Goal: Information Seeking & Learning: Stay updated

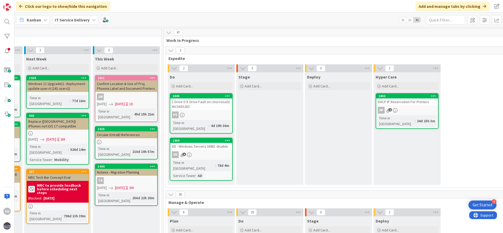
scroll to position [0, 229]
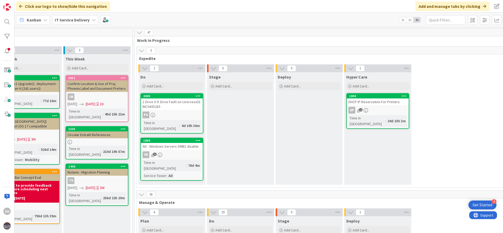
click at [173, 114] on div "PS" at bounding box center [172, 115] width 62 height 7
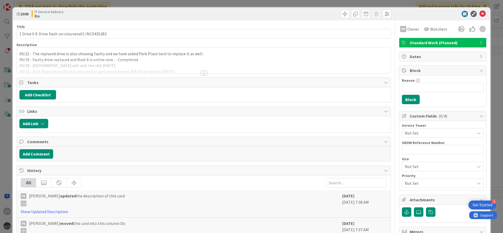
click at [201, 74] on div at bounding box center [204, 73] width 6 height 4
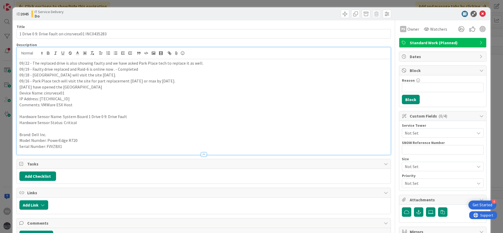
click at [18, 65] on div "09/22 - The replaced drive is also showing faulty and we have asked Park Place …" at bounding box center [204, 107] width 374 height 96
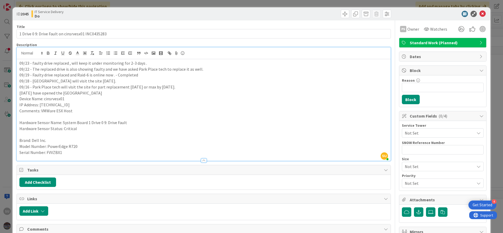
click at [68, 63] on p "09/23 - faulty drive replaced , will keep it under monitoring for 2-3 days ." at bounding box center [203, 63] width 369 height 6
click at [34, 63] on p "09/23 - faulty drive replaced and All drives are online , will keep it under mo…" at bounding box center [203, 63] width 369 height 6
click at [475, 17] on body "4 Get Started SU Click our logo to show/hide this navigation Add and manage tab…" at bounding box center [251, 116] width 503 height 233
click at [479, 14] on icon at bounding box center [482, 14] width 6 height 6
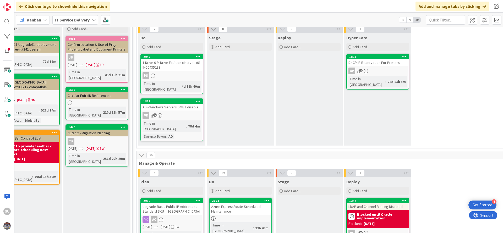
click at [190, 112] on div "VK 5" at bounding box center [172, 115] width 62 height 7
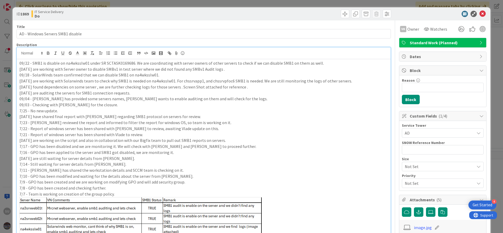
click at [18, 53] on div "SU [PERSON_NAME] just joined 09/22 - SMB1 is disable on na4wksslw01 under SR SC…" at bounding box center [204, 193] width 374 height 292
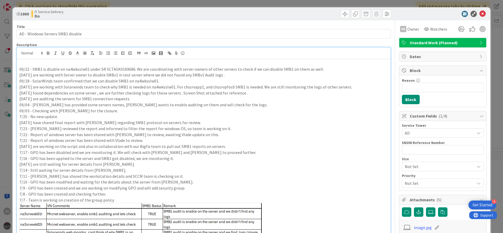
click at [20, 62] on p at bounding box center [203, 63] width 369 height 6
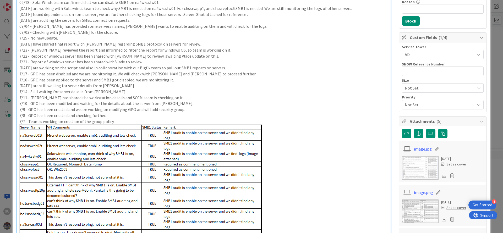
scroll to position [118, 0]
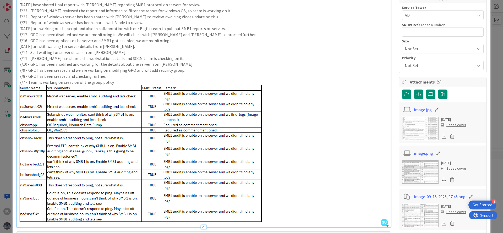
drag, startPoint x: 81, startPoint y: 154, endPoint x: 48, endPoint y: 145, distance: 33.5
click at [48, 145] on img at bounding box center [140, 153] width 242 height 137
click at [59, 150] on img at bounding box center [140, 153] width 242 height 137
click at [344, 177] on p at bounding box center [203, 153] width 369 height 137
click at [333, 182] on p at bounding box center [203, 153] width 369 height 137
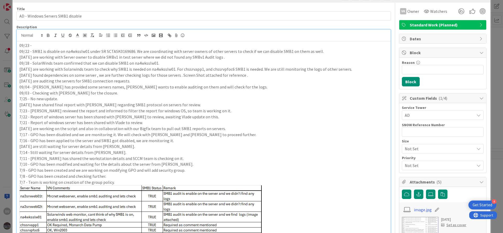
scroll to position [0, 0]
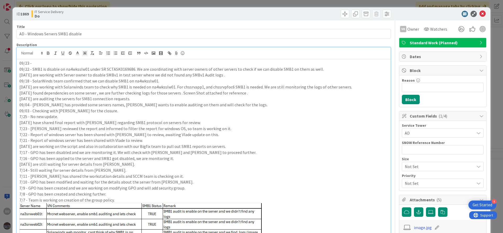
click at [39, 61] on p "09/23 -" at bounding box center [203, 63] width 369 height 6
click at [134, 62] on p "09/23 - Mail has been sent to server owner to get approval to disbale the SMBv1" at bounding box center [203, 63] width 369 height 6
click at [128, 62] on p "09/23 - Mail has been sent to server owner to get approval to disbale the SMBv1" at bounding box center [203, 63] width 369 height 6
click at [129, 62] on p "09/23 - Mail has been sent to server owner to get approval to disbale the SMBv1" at bounding box center [203, 63] width 369 height 6
click at [164, 64] on p "09/23 - Mail has been sent to server owner to get approval to disable the SMBv1" at bounding box center [203, 63] width 369 height 6
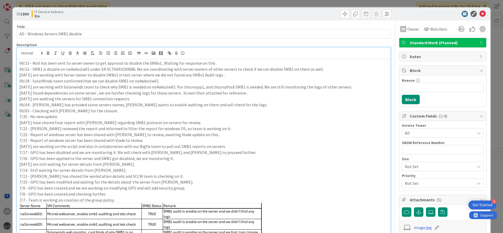
click at [103, 63] on p "09/23 - Mail has been sent to server owner to get approval to disable the SMBv1…" at bounding box center [203, 63] width 369 height 6
click at [157, 64] on p "09/23 - Mail has been sent to server owner to seek approval to disable the SMBv…" at bounding box center [203, 63] width 369 height 6
click at [285, 124] on p "[DATE] have shared final report with [PERSON_NAME] regarding SMB1 protocol on s…" at bounding box center [203, 123] width 369 height 6
click at [479, 15] on icon at bounding box center [482, 14] width 6 height 6
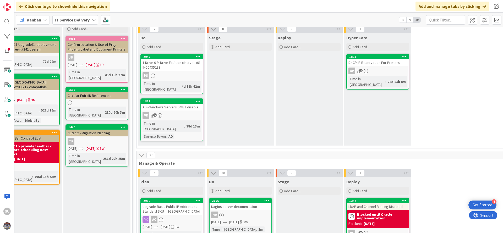
click at [190, 76] on div "PS" at bounding box center [172, 75] width 62 height 7
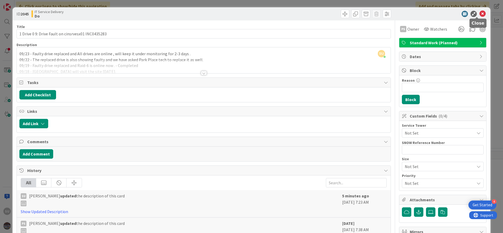
click at [479, 13] on icon at bounding box center [482, 14] width 6 height 6
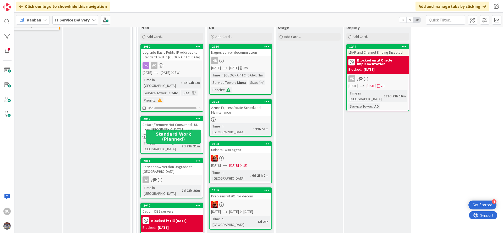
scroll to position [196, 229]
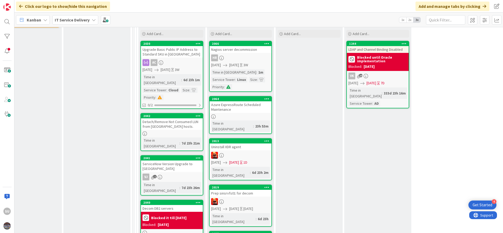
click at [177, 131] on div at bounding box center [172, 133] width 62 height 4
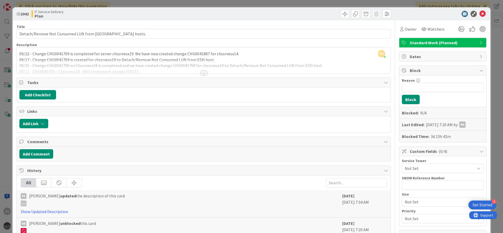
click at [17, 54] on div "SU [PERSON_NAME] just joined 09/22 - Change CHG0041769 is completed for server …" at bounding box center [204, 60] width 374 height 26
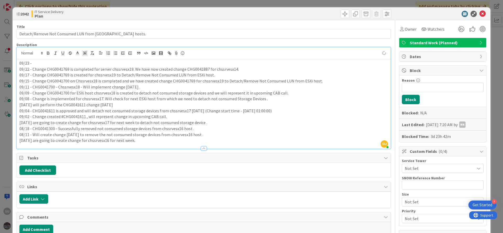
click at [196, 69] on p "09/22 - Change CHG0041769 is completed for server chssrvesx19. We have now crea…" at bounding box center [203, 69] width 369 height 6
drag, startPoint x: 184, startPoint y: 69, endPoint x: 234, endPoint y: 69, distance: 50.6
click at [234, 69] on p "09/22 - Change CHG0041769 is completed for server chssrvesx19. We have now crea…" at bounding box center [203, 69] width 369 height 6
copy p "CHG0041887 for chssrvesx14"
click at [42, 64] on p "09/23 -" at bounding box center [203, 63] width 369 height 6
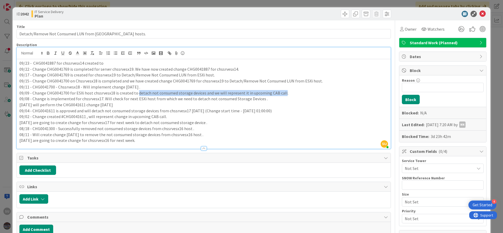
drag, startPoint x: 136, startPoint y: 93, endPoint x: 280, endPoint y: 92, distance: 144.6
click at [280, 92] on p "09/09 - Change CHG0041700 for ESXi host chssrvesx18 is created to detach not co…" at bounding box center [203, 93] width 369 height 6
copy p "detach not consumed storage devices and we will represent it in upcoming CAB ca…"
click at [106, 65] on p "09/23 - CHG0041887 for chssrvesx14 created to" at bounding box center [203, 63] width 369 height 6
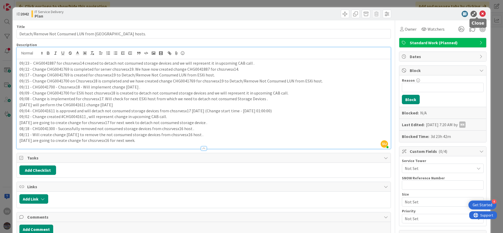
click at [479, 14] on icon at bounding box center [482, 14] width 6 height 6
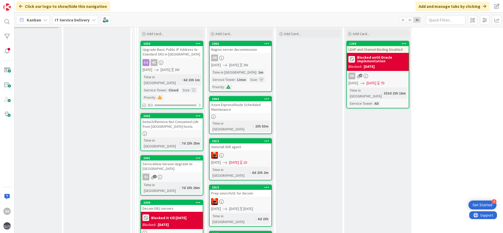
click at [254, 152] on div at bounding box center [241, 155] width 62 height 7
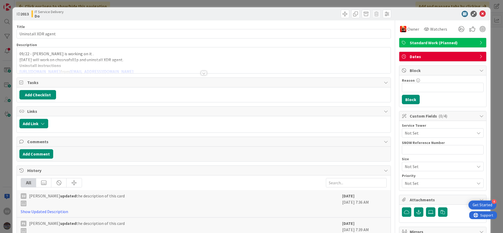
click at [201, 75] on div at bounding box center [204, 73] width 6 height 4
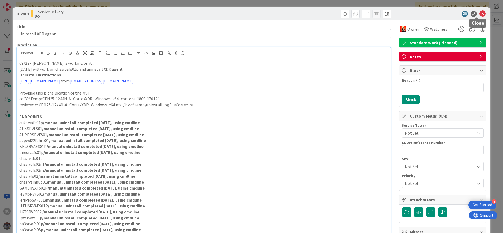
click at [479, 13] on icon at bounding box center [482, 14] width 6 height 6
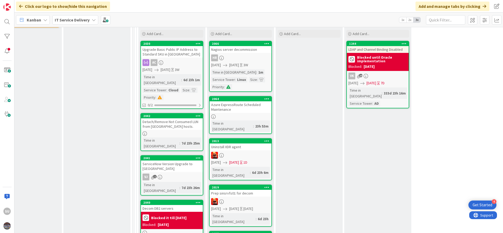
click at [262, 198] on div at bounding box center [241, 201] width 62 height 7
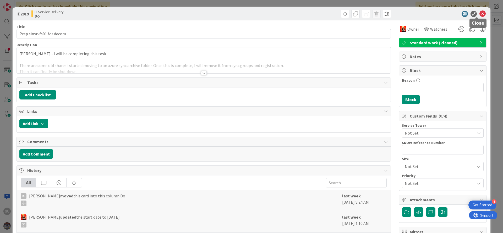
click at [479, 15] on icon at bounding box center [482, 14] width 6 height 6
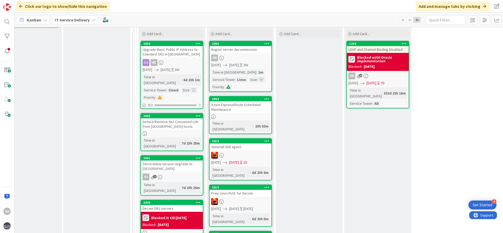
click at [174, 113] on link "2042 Detach/Remove Not Consumed LUN from [GEOGRAPHIC_DATA] hosts. Time in [GEOG…" at bounding box center [171, 132] width 63 height 38
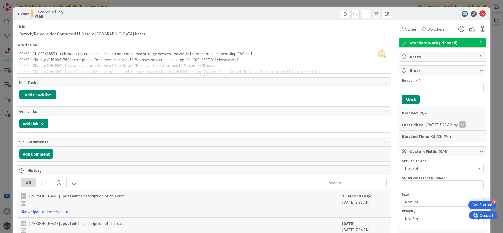
click at [201, 73] on div at bounding box center [204, 73] width 6 height 4
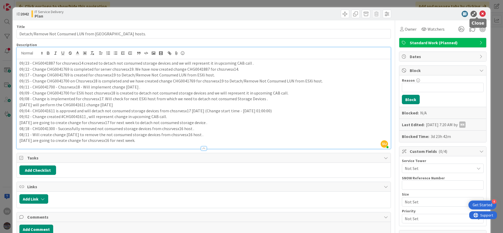
click at [479, 14] on icon at bounding box center [482, 14] width 6 height 6
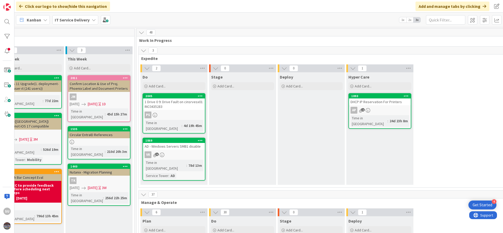
scroll to position [0, 233]
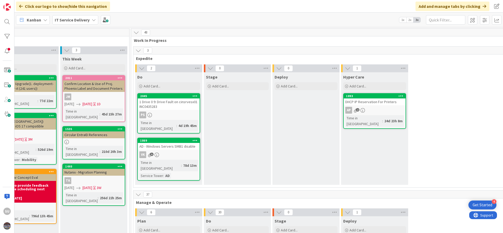
click at [173, 114] on div "PS" at bounding box center [169, 115] width 62 height 7
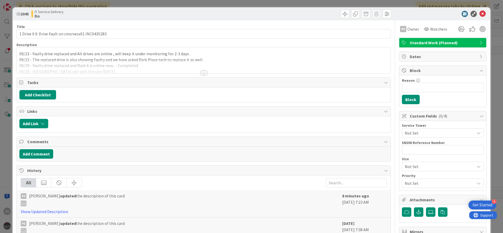
click at [201, 74] on div at bounding box center [204, 73] width 6 height 4
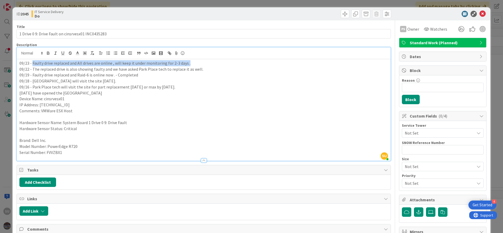
drag, startPoint x: 191, startPoint y: 63, endPoint x: 32, endPoint y: 65, distance: 158.5
click at [32, 65] on p "09/23 - Faulty drive replaced and All drives are online , will keep it under mo…" at bounding box center [203, 63] width 369 height 6
click at [219, 75] on p "09/19 - Faulty drive replaced and Raid-6 is online now . - Completed" at bounding box center [203, 75] width 369 height 6
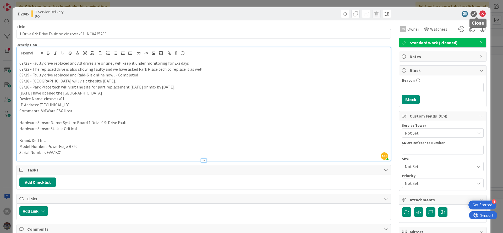
click at [479, 12] on icon at bounding box center [482, 14] width 6 height 6
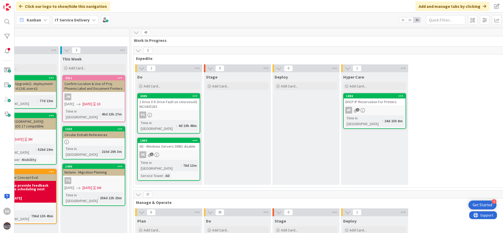
click at [177, 151] on div "VK 5" at bounding box center [169, 154] width 62 height 7
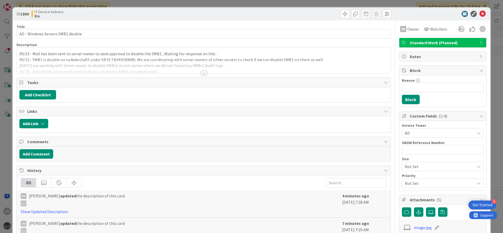
click at [202, 73] on div at bounding box center [204, 73] width 6 height 4
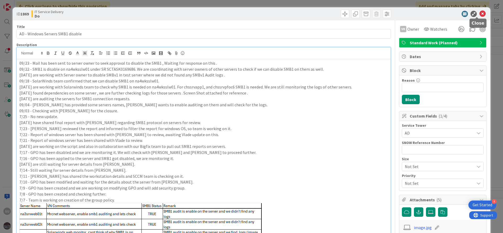
click at [479, 16] on icon at bounding box center [482, 14] width 6 height 6
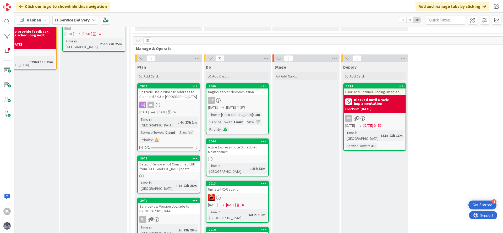
scroll to position [157, 233]
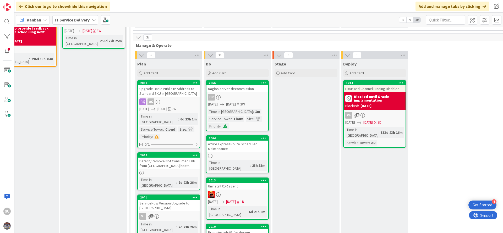
click at [163, 171] on div at bounding box center [169, 173] width 62 height 4
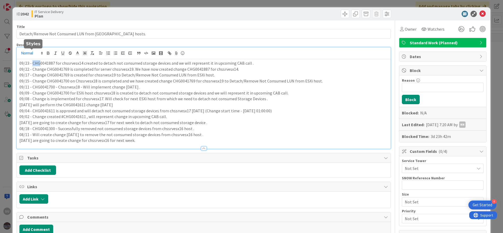
drag, startPoint x: 32, startPoint y: 53, endPoint x: 40, endPoint y: 54, distance: 8.2
click at [40, 54] on div "09/23 - CHG0041887 for chssrvesx14 created to detach not consumed storage devic…" at bounding box center [204, 97] width 374 height 101
click at [479, 13] on icon at bounding box center [482, 14] width 6 height 6
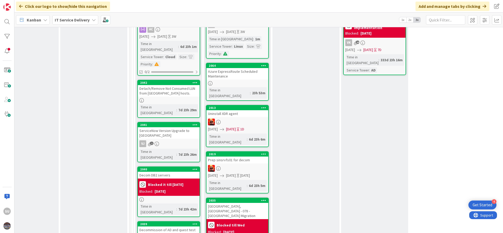
scroll to position [275, 233]
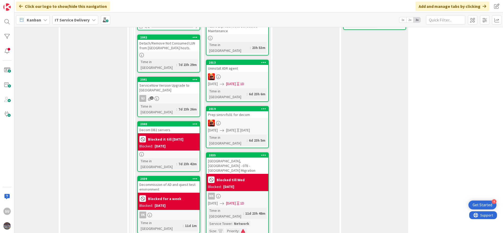
click at [167, 152] on div at bounding box center [169, 154] width 62 height 4
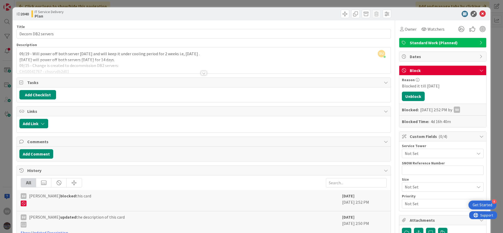
click at [201, 73] on div at bounding box center [204, 73] width 6 height 4
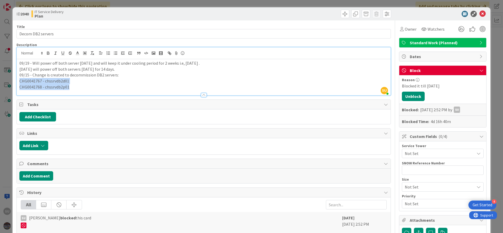
drag, startPoint x: 75, startPoint y: 87, endPoint x: 18, endPoint y: 83, distance: 58.1
click at [18, 83] on div "09/19 - Will power off both server [DATE] and will keep it under cooling period…" at bounding box center [204, 77] width 374 height 36
click at [479, 16] on icon at bounding box center [482, 14] width 6 height 6
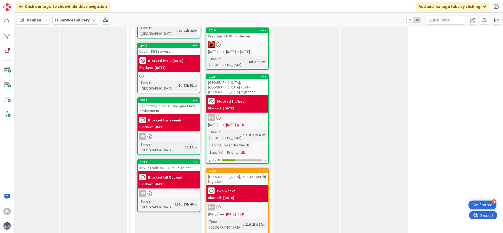
click at [168, 133] on div "VK" at bounding box center [169, 136] width 62 height 7
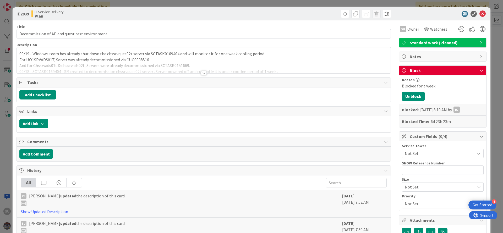
click at [202, 74] on div at bounding box center [204, 73] width 6 height 4
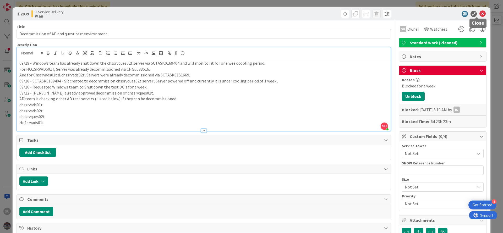
click at [479, 14] on icon at bounding box center [482, 14] width 6 height 6
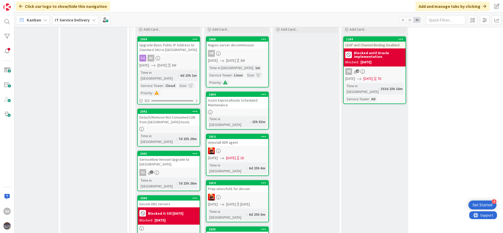
scroll to position [157, 233]
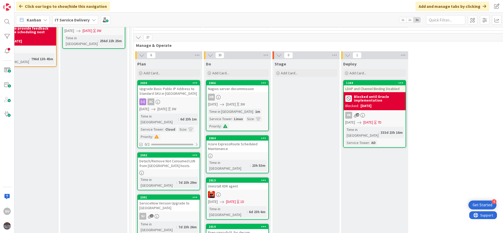
click at [241, 94] on div "HR" at bounding box center [237, 97] width 62 height 7
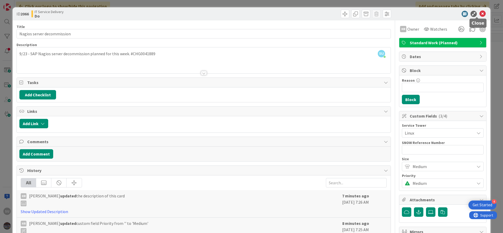
click at [479, 14] on icon at bounding box center [482, 14] width 6 height 6
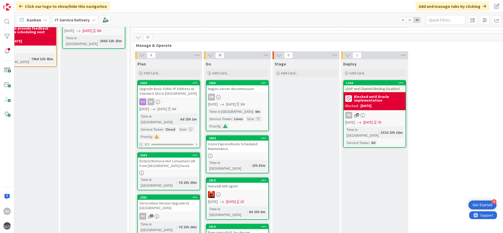
scroll to position [196, 233]
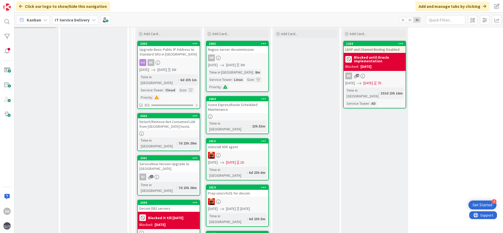
click at [232, 152] on div at bounding box center [237, 155] width 62 height 7
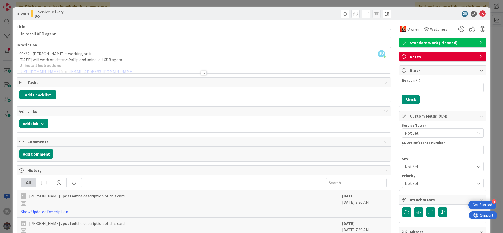
click at [201, 72] on div at bounding box center [204, 73] width 6 height 4
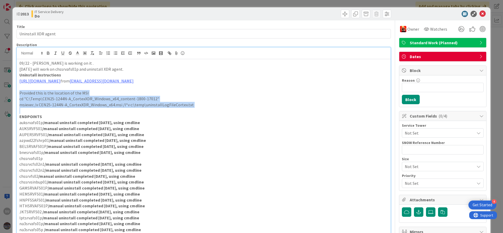
drag, startPoint x: 101, startPoint y: 108, endPoint x: 61, endPoint y: 114, distance: 40.4
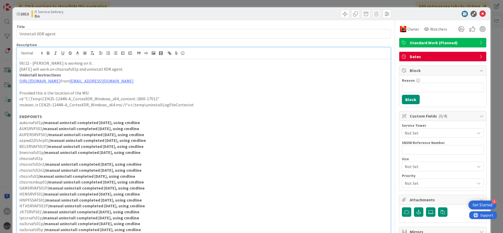
click at [264, 146] on p "BELSRVAFS01P /manual uninstall completed [DATE], using cmdline" at bounding box center [203, 147] width 369 height 6
click at [479, 14] on icon at bounding box center [482, 14] width 6 height 6
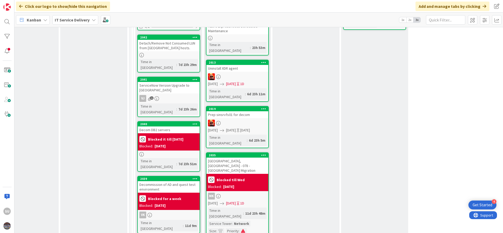
click at [236, 120] on div at bounding box center [237, 123] width 62 height 7
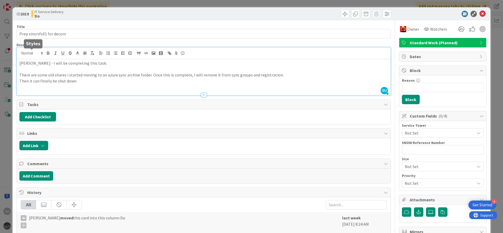
drag, startPoint x: 105, startPoint y: 56, endPoint x: 15, endPoint y: 54, distance: 89.9
click at [15, 54] on div "ID 2019 IT Service Delivery Do Title 25 / 128 Prep sinsrvfs01 for decom Descrip…" at bounding box center [252, 195] width 478 height 377
click at [479, 13] on icon at bounding box center [482, 14] width 6 height 6
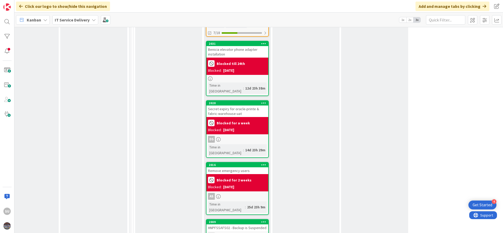
scroll to position [589, 233]
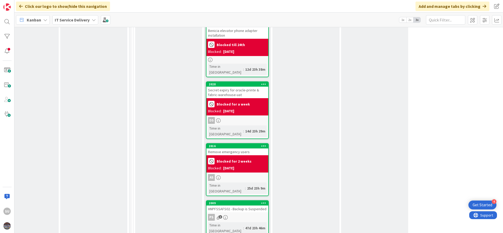
click at [241, 214] on div "PS 3" at bounding box center [237, 217] width 62 height 7
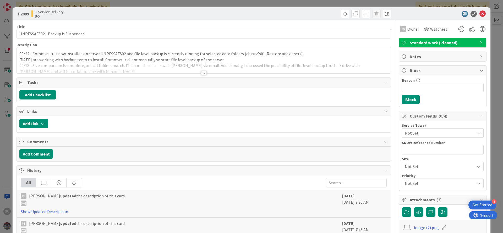
click at [202, 74] on div at bounding box center [204, 73] width 6 height 4
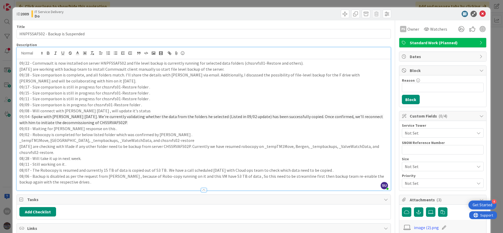
click at [18, 64] on div "09/22 - Commvault is now installed on server HNPFSSAFS02 and file level backup …" at bounding box center [204, 124] width 374 height 131
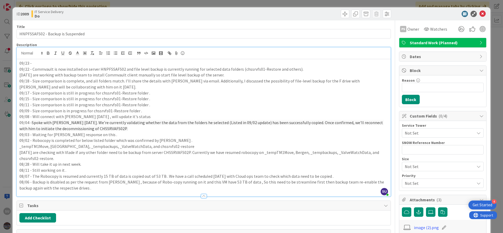
click at [36, 64] on p "09/23 -" at bounding box center [203, 63] width 369 height 6
click at [33, 63] on p "09/23 - backup is still in progress and it will take 2 more days to complete." at bounding box center [203, 63] width 369 height 6
click at [165, 84] on p "09/18 - Size comparison is complete, and all folders match. I’ll share the deta…" at bounding box center [203, 84] width 369 height 12
click at [78, 64] on p "09/23 - Backup is still in progress and it will take 2 more days to complete." at bounding box center [203, 63] width 369 height 6
click at [479, 13] on icon at bounding box center [482, 14] width 6 height 6
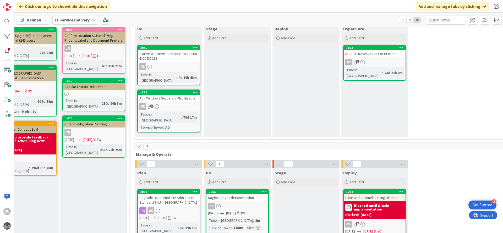
scroll to position [0, 233]
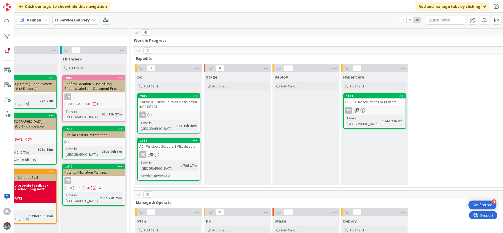
click at [167, 110] on div "1 Drive 0 9: Drive Fault on cinsrvesx01 INC0435283" at bounding box center [169, 104] width 62 height 12
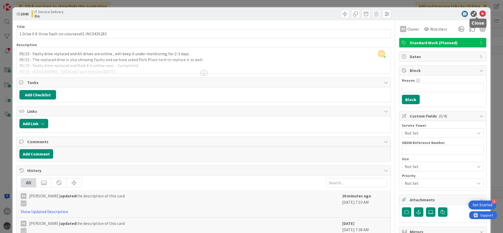
click at [479, 15] on icon at bounding box center [482, 14] width 6 height 6
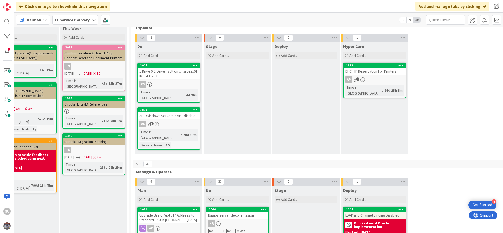
scroll to position [79, 233]
